Goal: Feedback & Contribution: Submit feedback/report problem

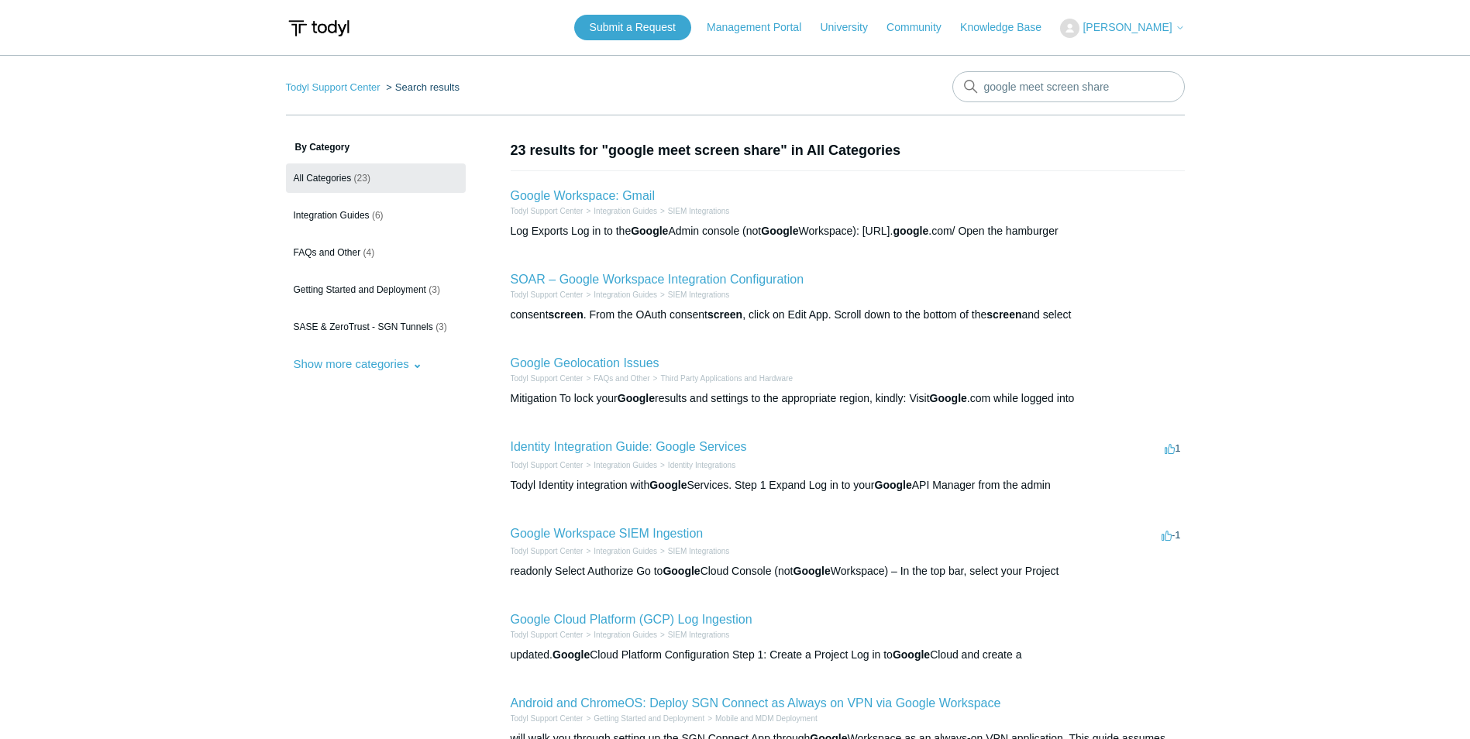
click at [1146, 24] on span "[PERSON_NAME]" at bounding box center [1127, 27] width 89 height 12
drag, startPoint x: 1142, startPoint y: 60, endPoint x: 942, endPoint y: 81, distance: 201.9
click at [1142, 58] on link "My Support Requests" at bounding box center [1136, 60] width 151 height 27
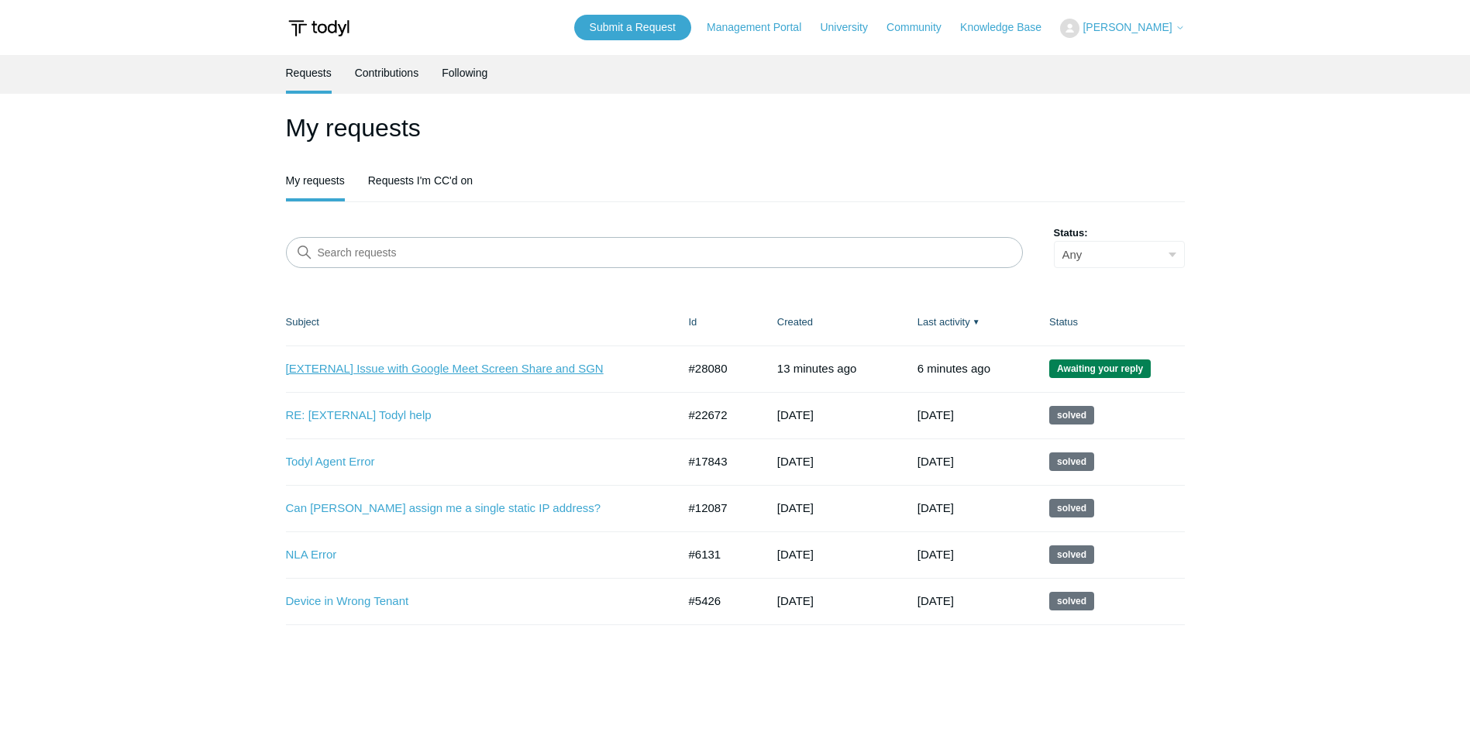
click at [486, 372] on link "[EXTERNAL] Issue with Google Meet Screen Share and SGN" at bounding box center [470, 369] width 368 height 18
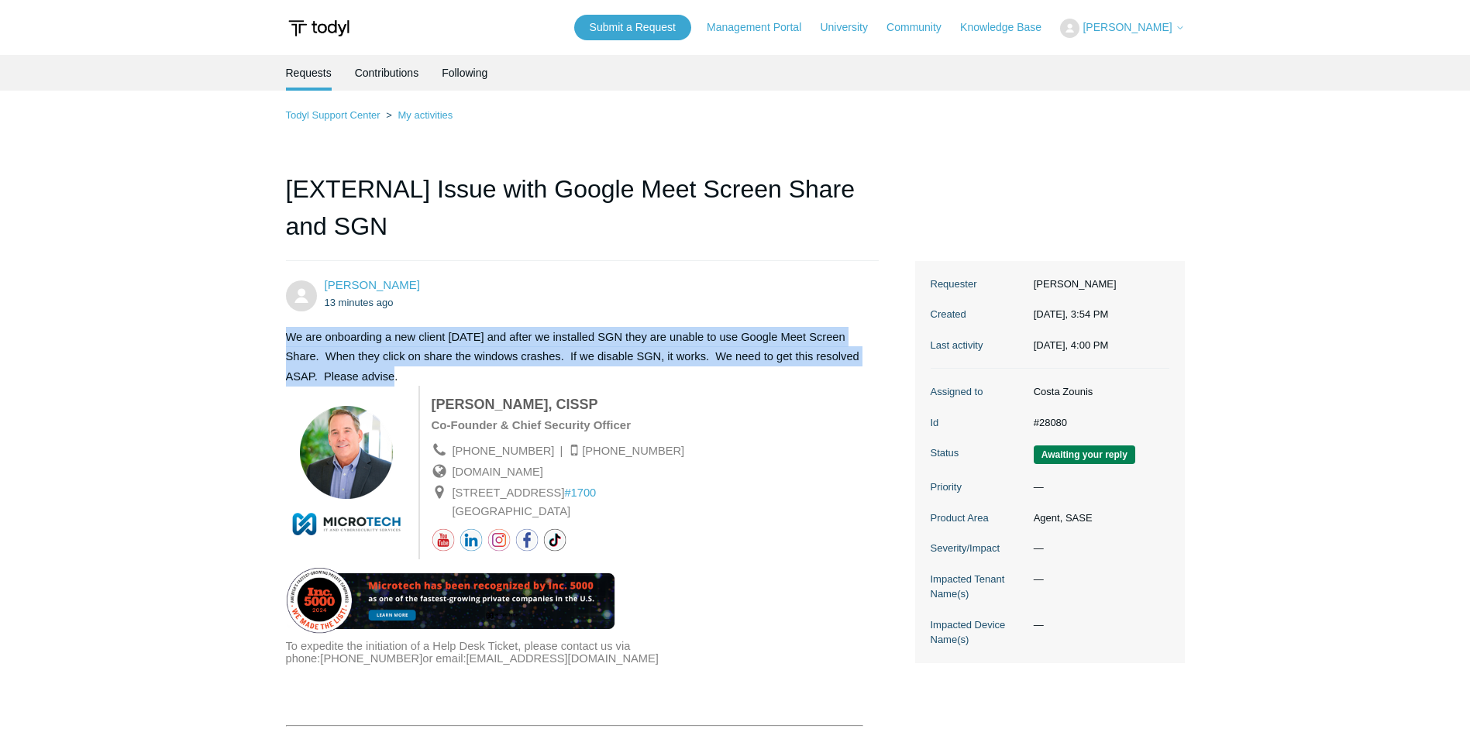
drag, startPoint x: 280, startPoint y: 335, endPoint x: 860, endPoint y: 370, distance: 581.6
click at [860, 370] on main "Requests Contributions Following Todyl Support Center My activities [EXTERNAL] …" at bounding box center [735, 653] width 1470 height 1197
drag, startPoint x: 860, startPoint y: 370, endPoint x: 740, endPoint y: 351, distance: 121.7
copy span "We are onboarding a new client [DATE] and after we installed SGN they are unabl…"
click at [667, 22] on link "Submit a Request" at bounding box center [632, 28] width 117 height 26
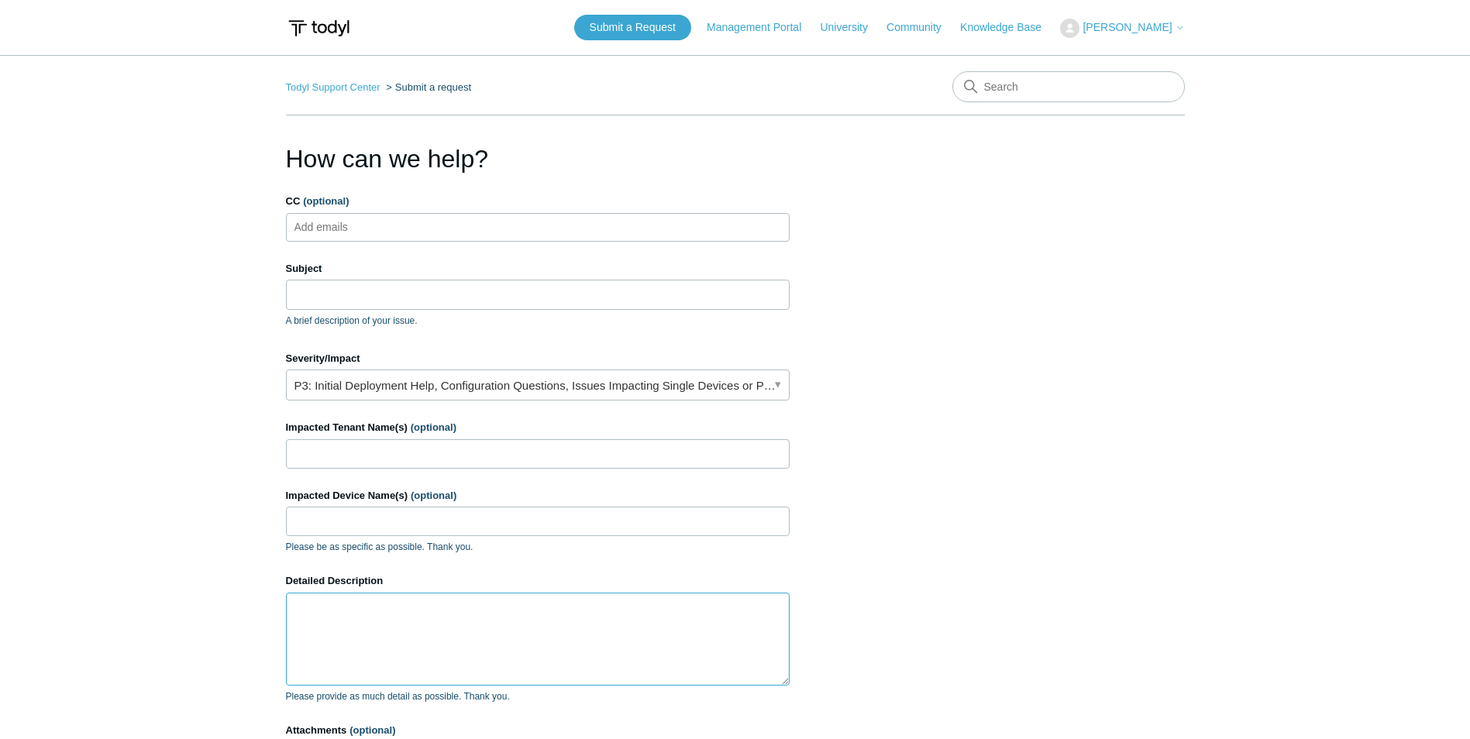
click at [316, 621] on textarea "Detailed Description" at bounding box center [538, 639] width 504 height 93
paste textarea "We are onboarding a new client today and after we installed SGN they are unable…"
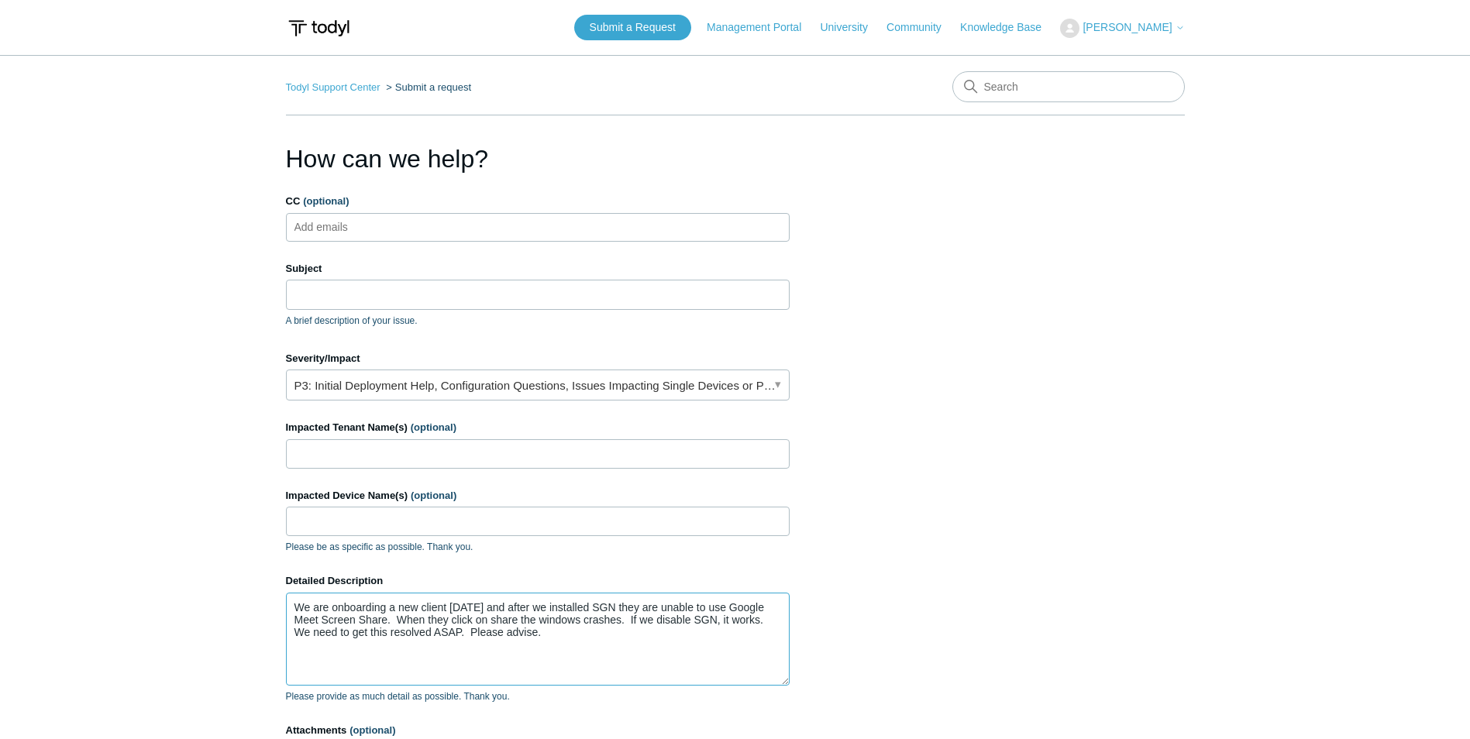
type textarea "We are onboarding a new client today and after we installed SGN they are unable…"
click at [483, 457] on input "Impacted Tenant Name(s) (optional)" at bounding box center [538, 453] width 504 height 29
type input "SymplConsult"
click at [335, 298] on input "Subject" at bounding box center [538, 294] width 504 height 29
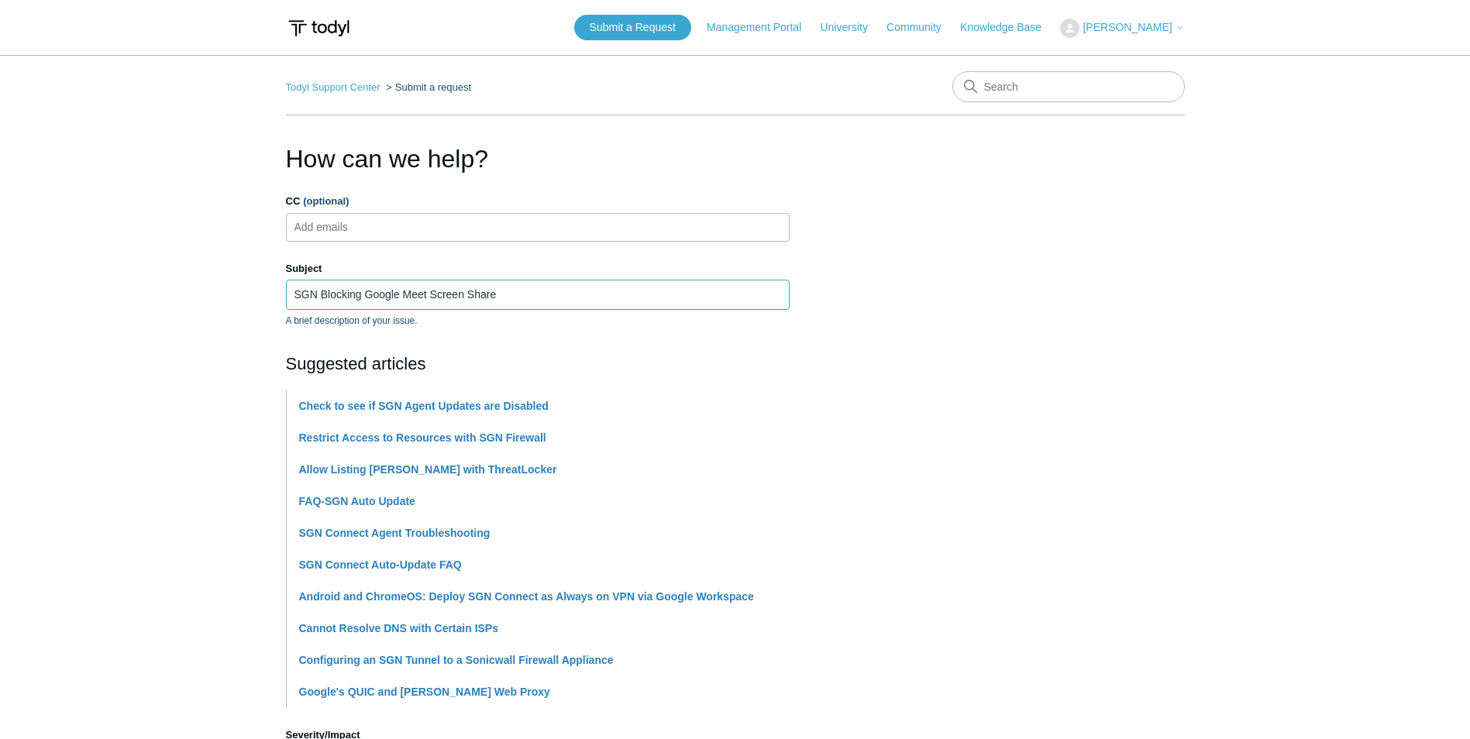
type input "SGN Blocking Google Meet Screen Share"
click at [873, 290] on section "How can we help? CC (optional) Add emails Subject SGN Blocking Google Meet Scre…" at bounding box center [735, 676] width 899 height 1072
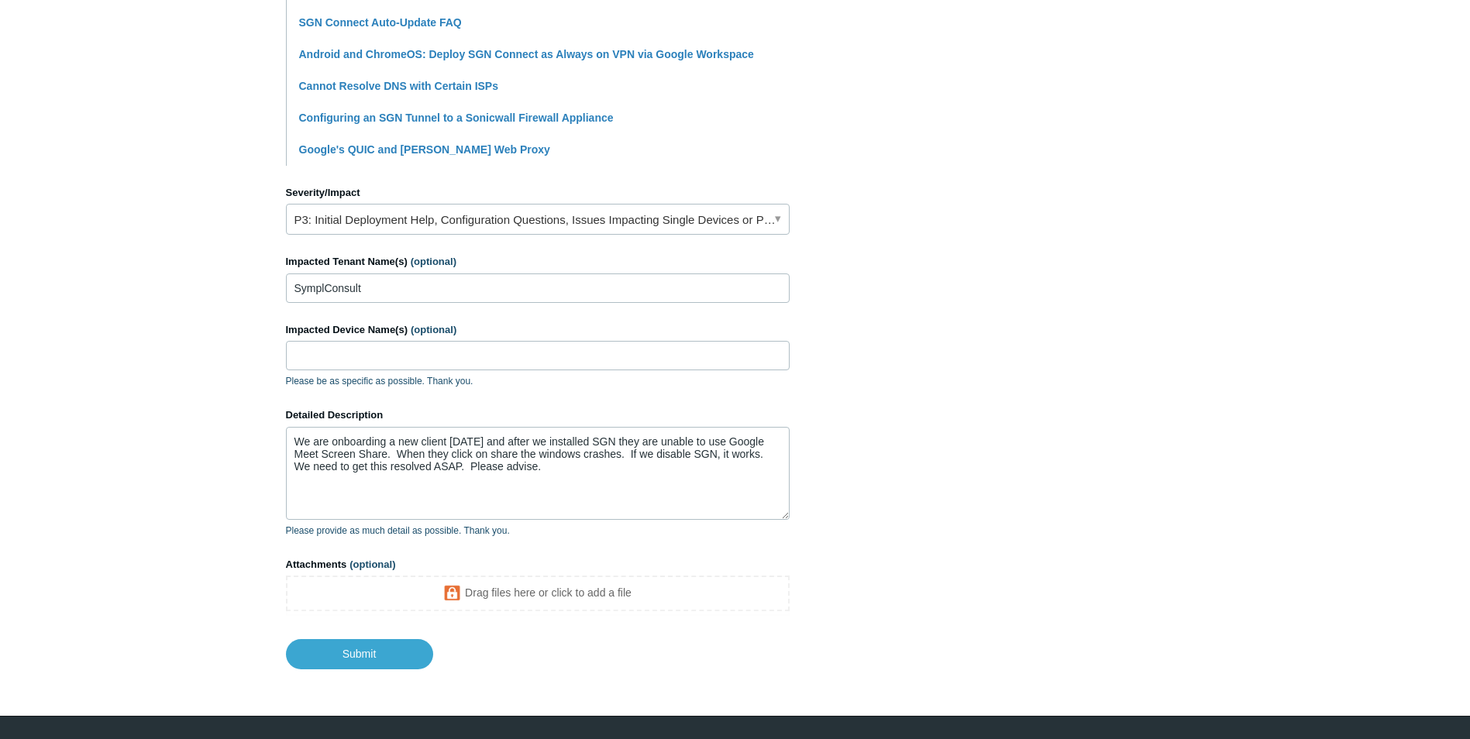
scroll to position [581, 0]
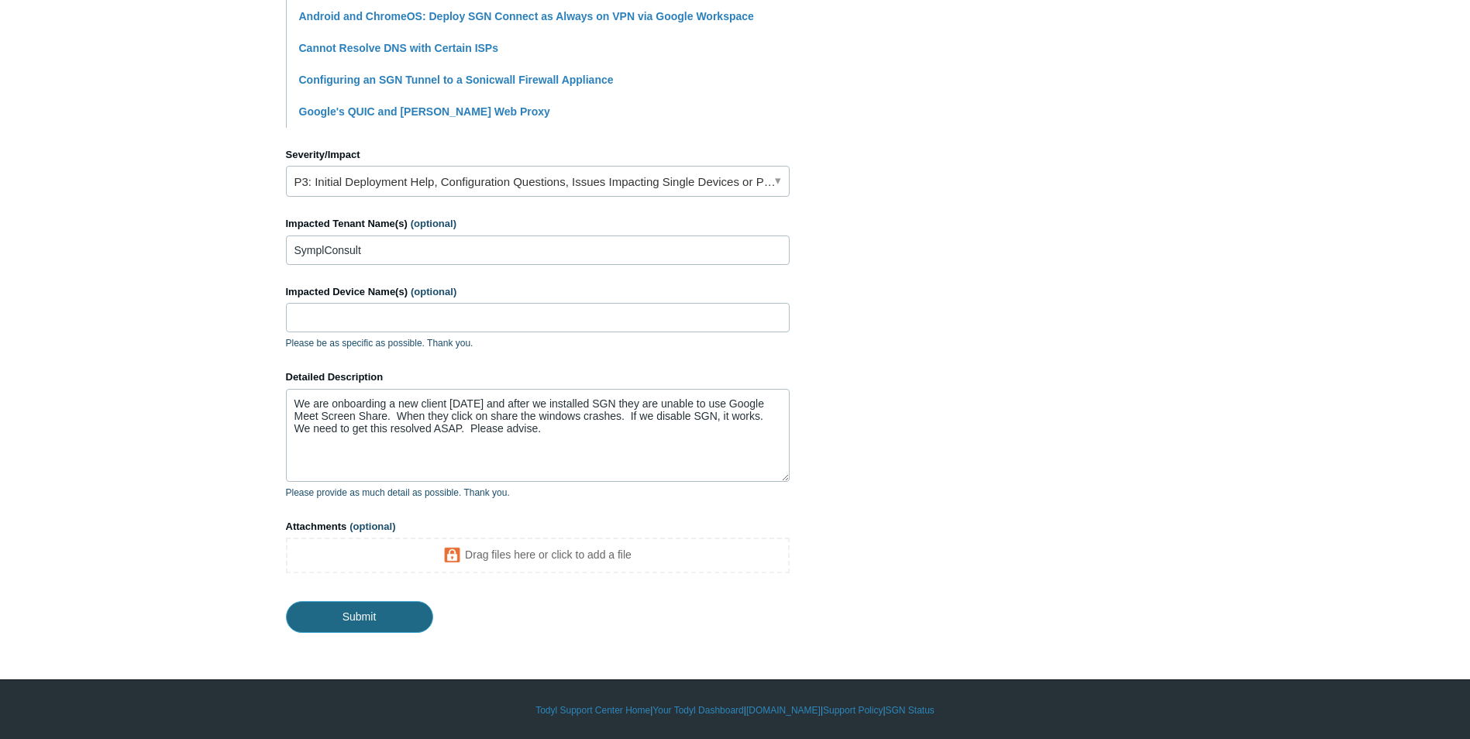
click at [374, 613] on input "Submit" at bounding box center [359, 616] width 147 height 31
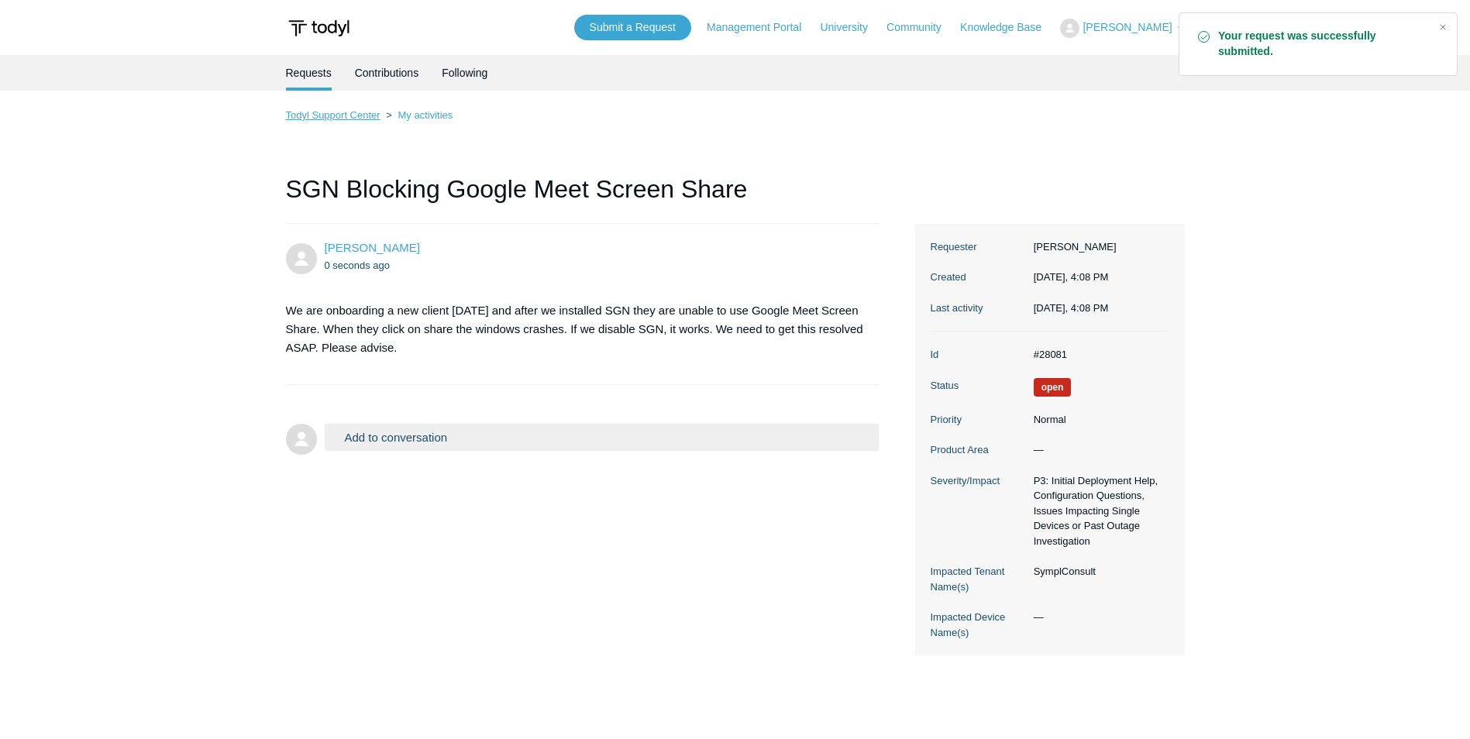
click at [335, 119] on link "Todyl Support Center" at bounding box center [333, 115] width 95 height 12
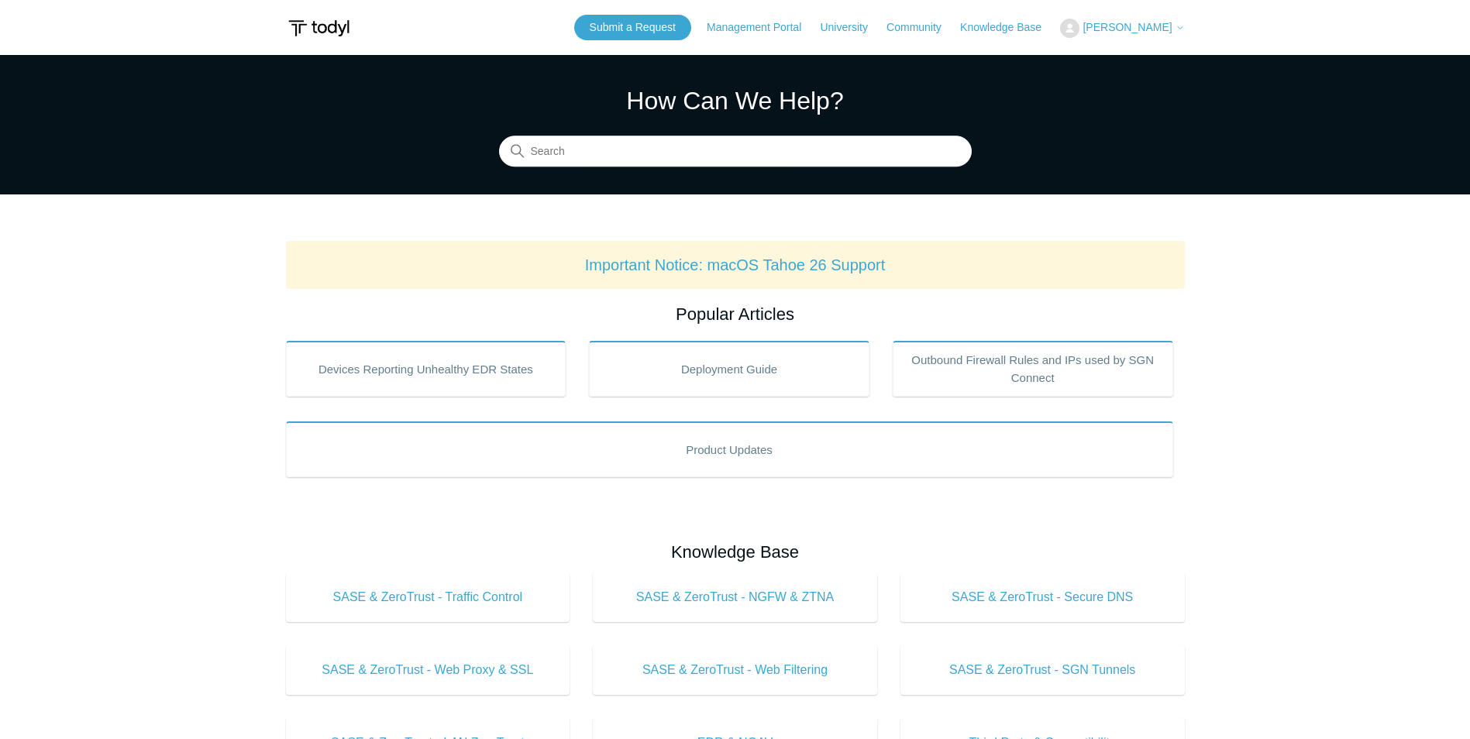
click at [1148, 19] on button "[PERSON_NAME]" at bounding box center [1122, 28] width 124 height 19
click at [1135, 59] on link "My Support Requests" at bounding box center [1136, 60] width 151 height 27
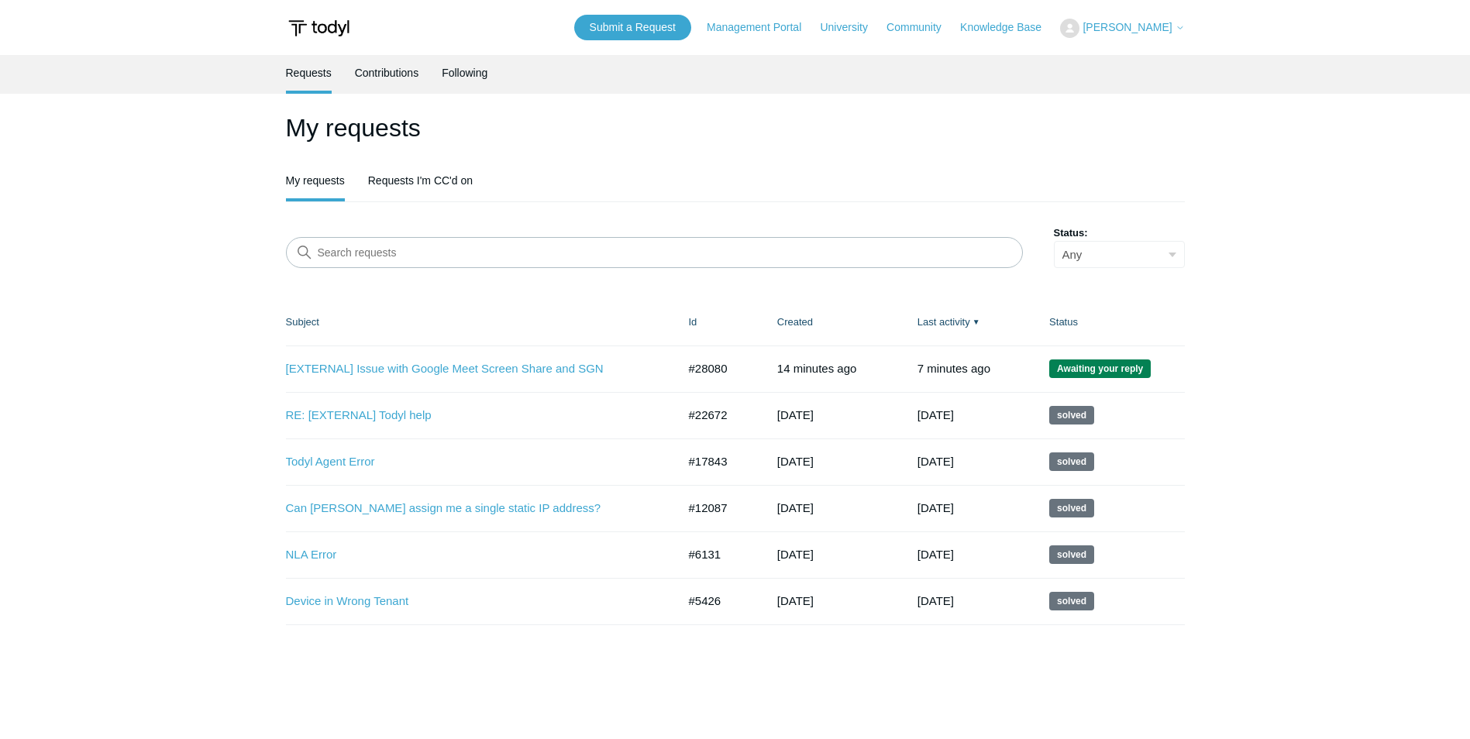
click at [1126, 364] on span "Awaiting your reply" at bounding box center [1100, 369] width 102 height 19
click at [313, 186] on link "My requests" at bounding box center [315, 181] width 59 height 36
click at [470, 363] on link "[EXTERNAL] Issue with Google Meet Screen Share and SGN" at bounding box center [470, 369] width 368 height 18
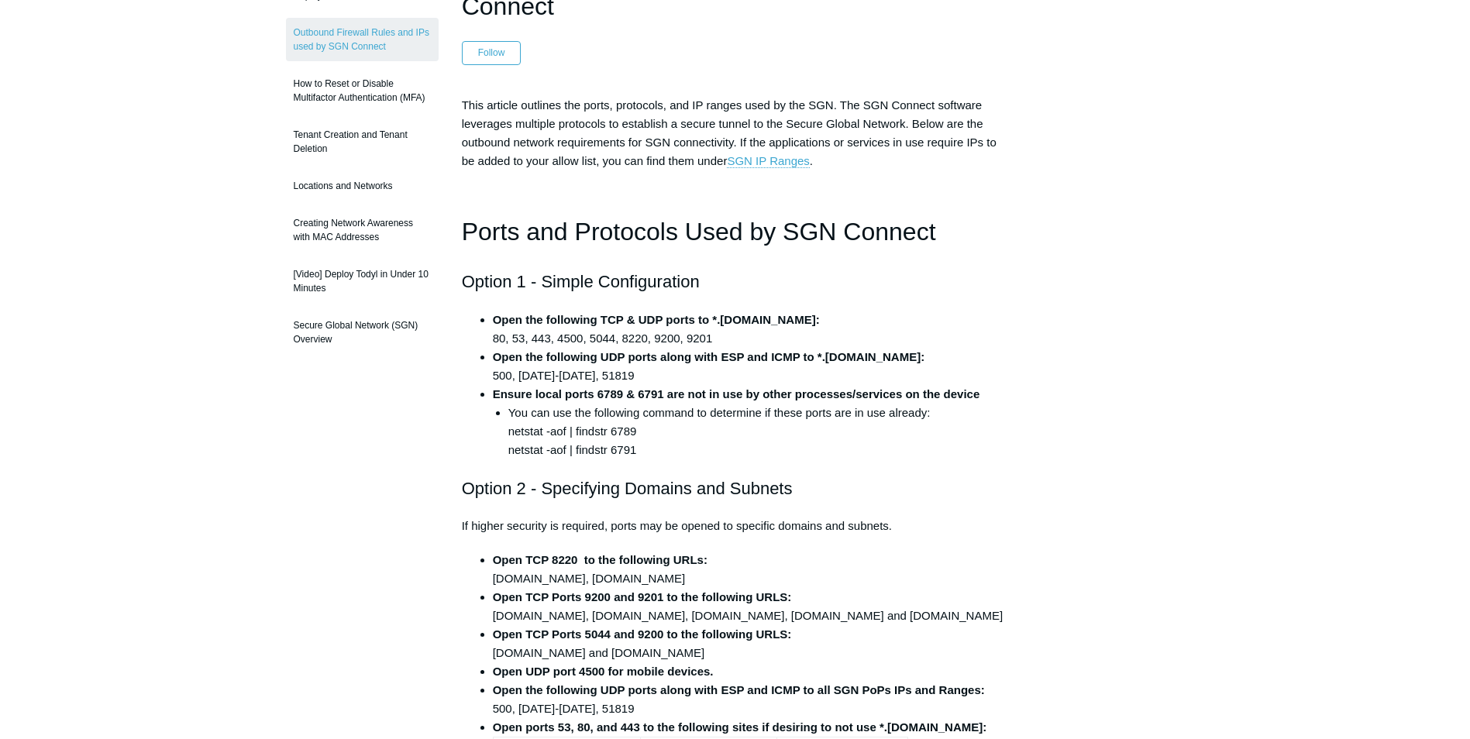
scroll to position [155, 0]
